Goal: Navigation & Orientation: Understand site structure

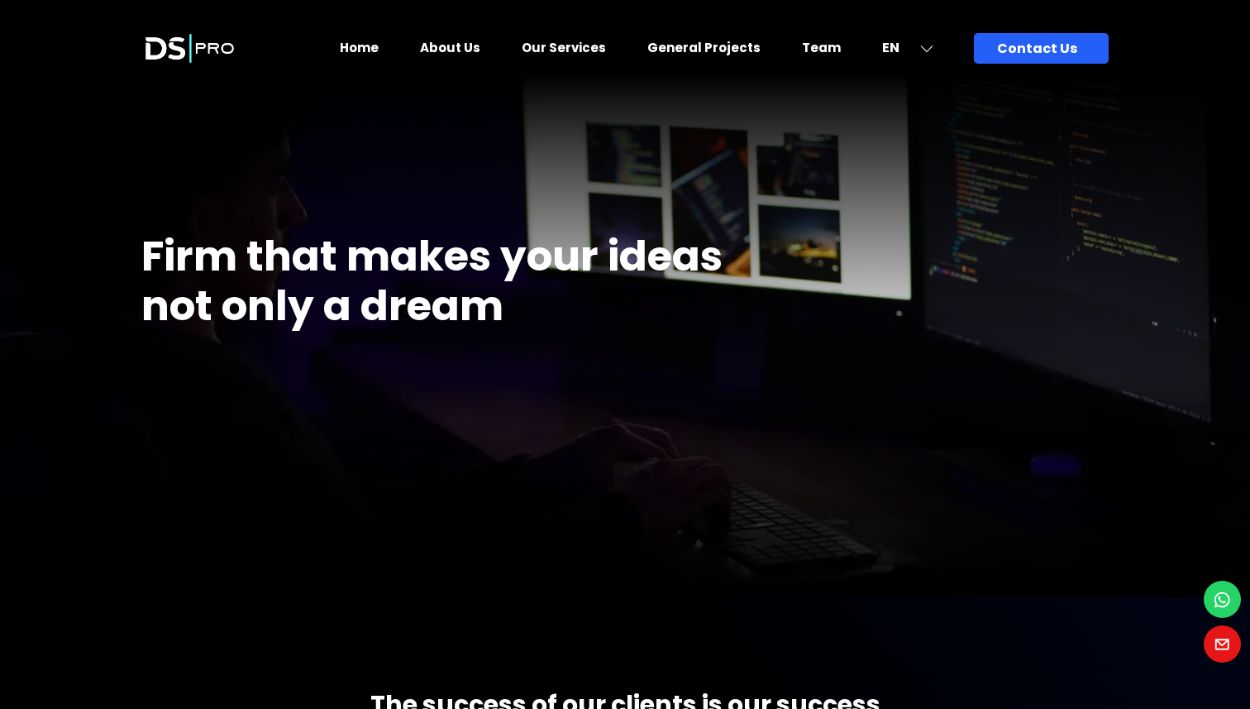
click at [817, 48] on link "Team" at bounding box center [821, 47] width 39 height 17
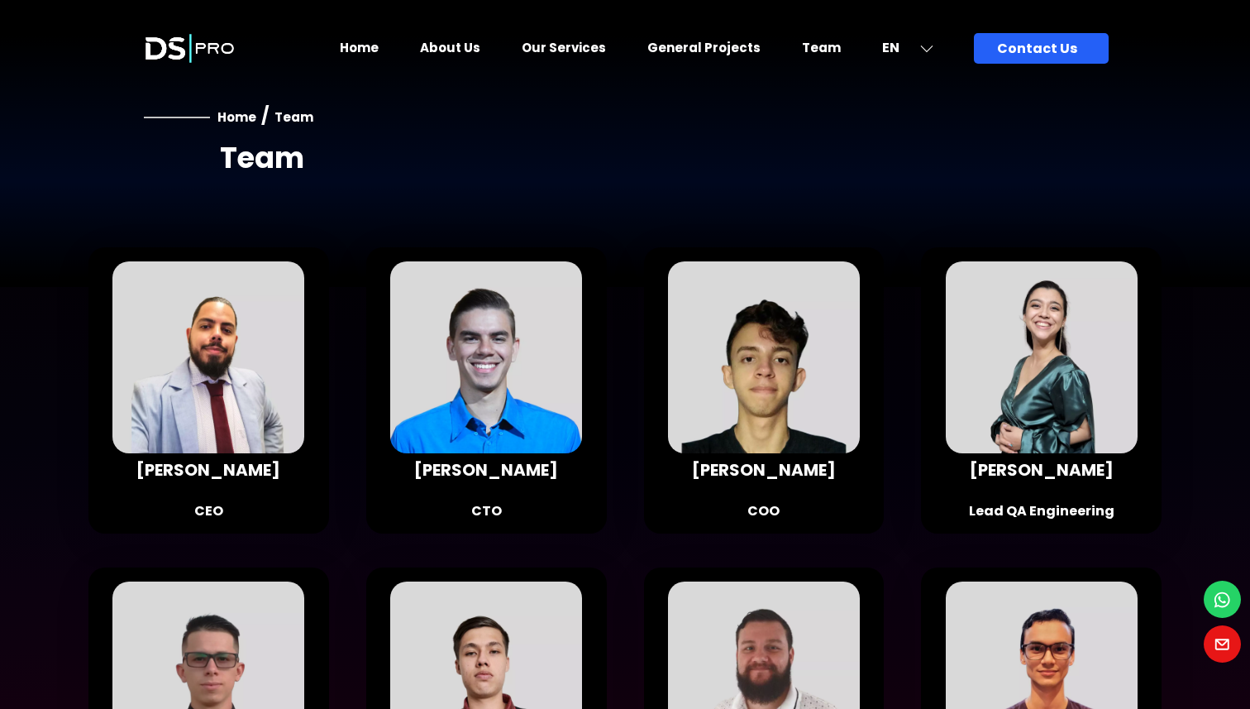
click at [467, 43] on link "About Us" at bounding box center [450, 47] width 60 height 17
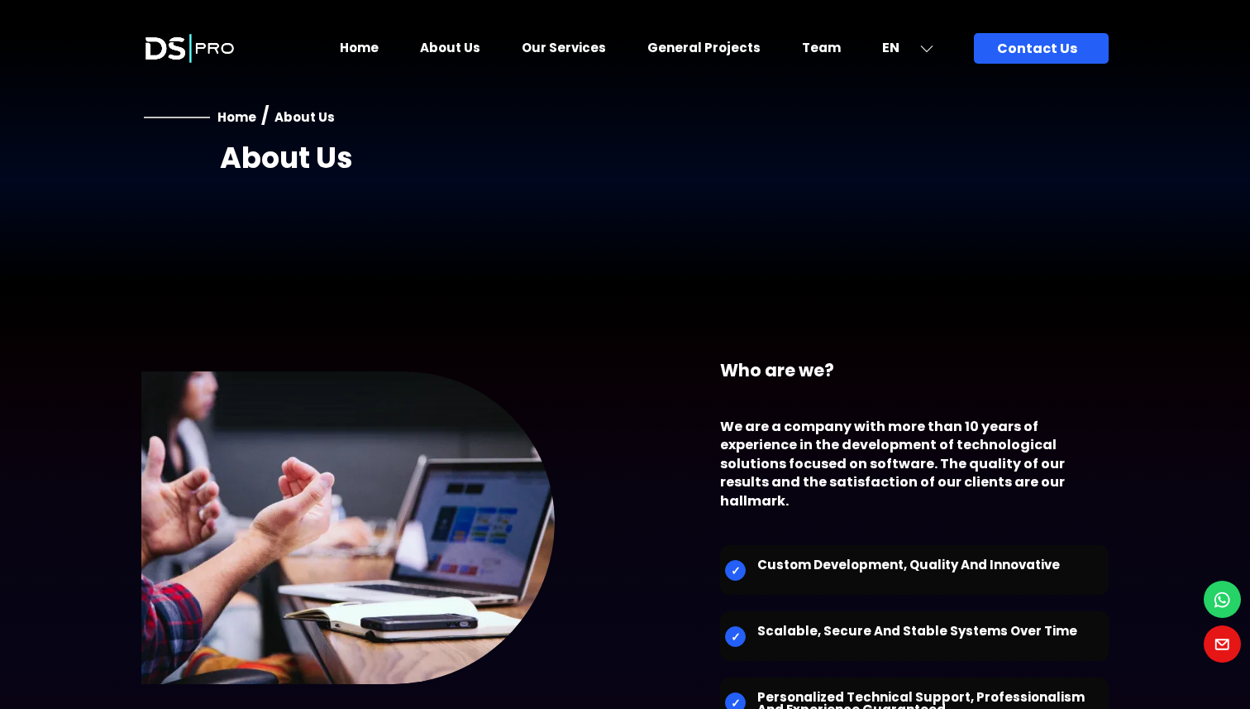
click at [570, 50] on link "Our Services" at bounding box center [564, 47] width 84 height 17
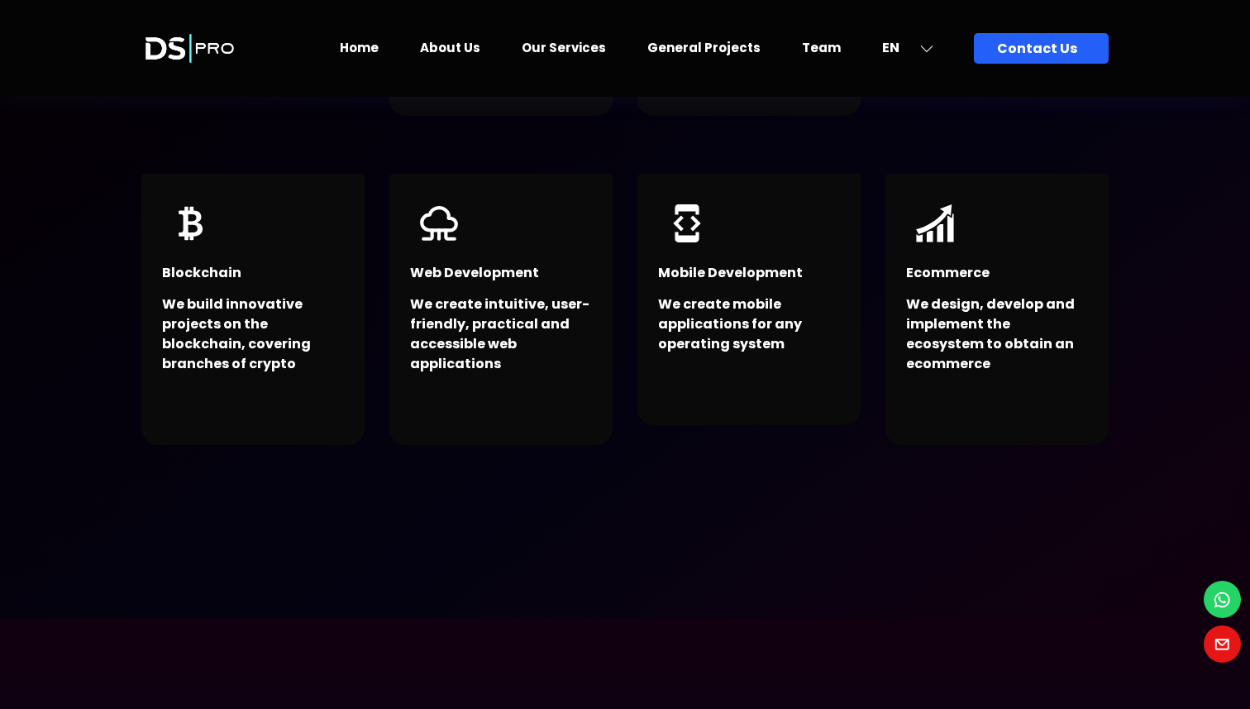
scroll to position [563, 0]
